Goal: Find specific page/section: Find specific page/section

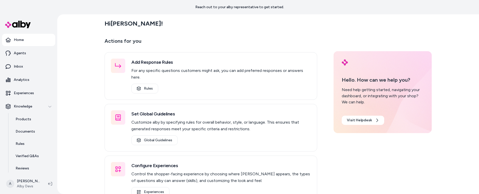
click at [82, 104] on div "Hi Ajaya ! Actions for you Add Response Rules For any specific questions custom…" at bounding box center [268, 103] width 422 height 179
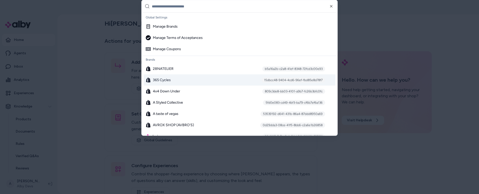
click at [175, 74] on div "365 Cycles 15dbcc48-9404-4cd6-96ef-fbd85e8d78f7" at bounding box center [240, 79] width 192 height 11
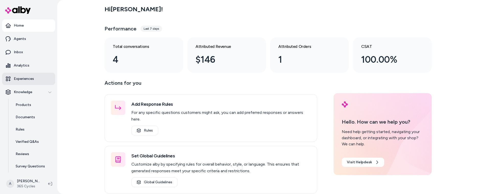
click at [26, 77] on p "Experiences" at bounding box center [24, 78] width 20 height 5
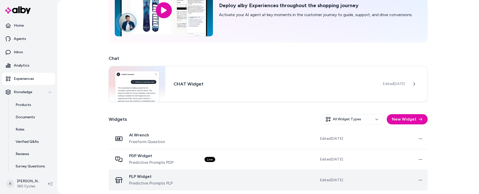
scroll to position [44, 0]
